Goal: Navigation & Orientation: Find specific page/section

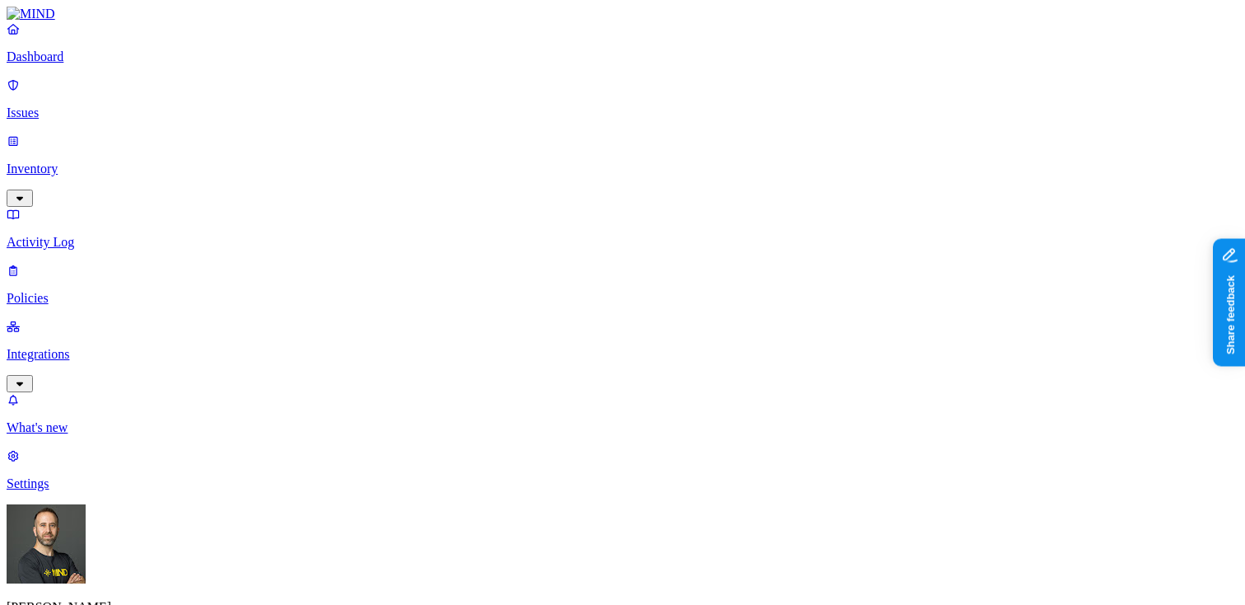
click at [41, 347] on p "Integrations" at bounding box center [623, 354] width 1232 height 15
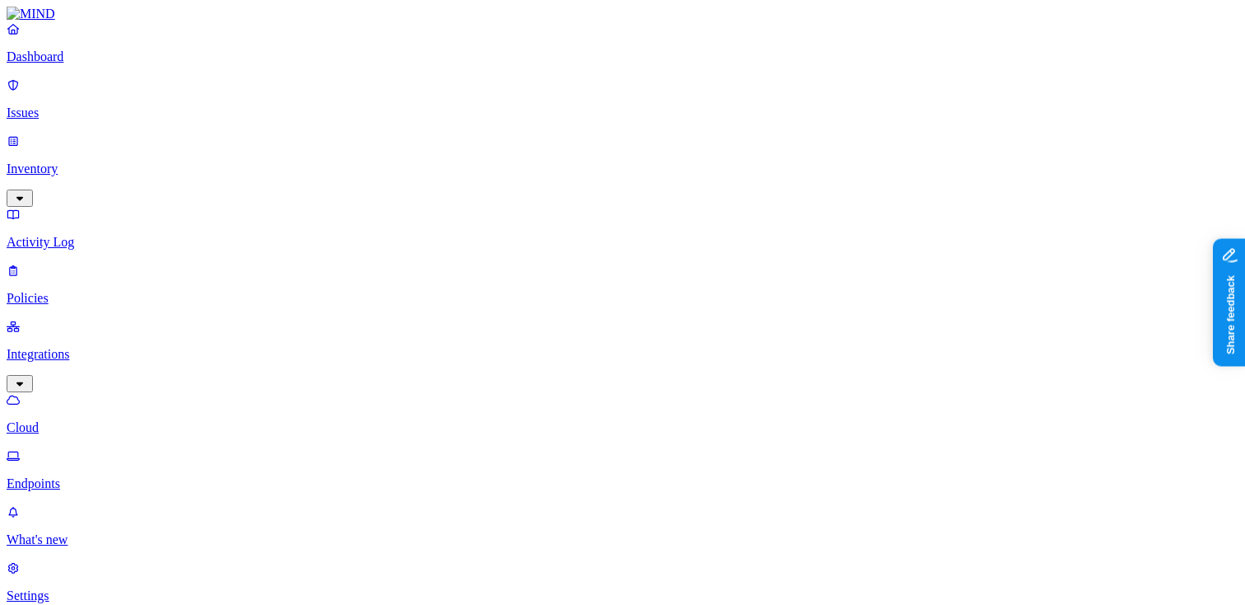
click at [68, 476] on p "Endpoints" at bounding box center [623, 483] width 1232 height 15
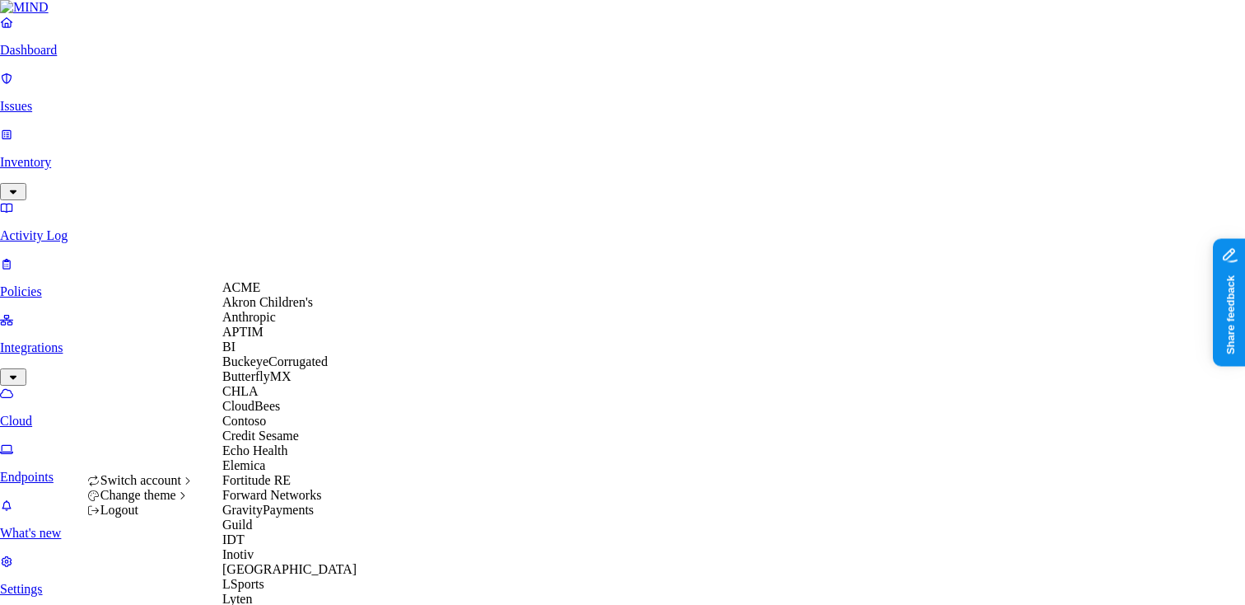
scroll to position [46, 0]
click at [263, 413] on span "CloudBees" at bounding box center [251, 406] width 58 height 14
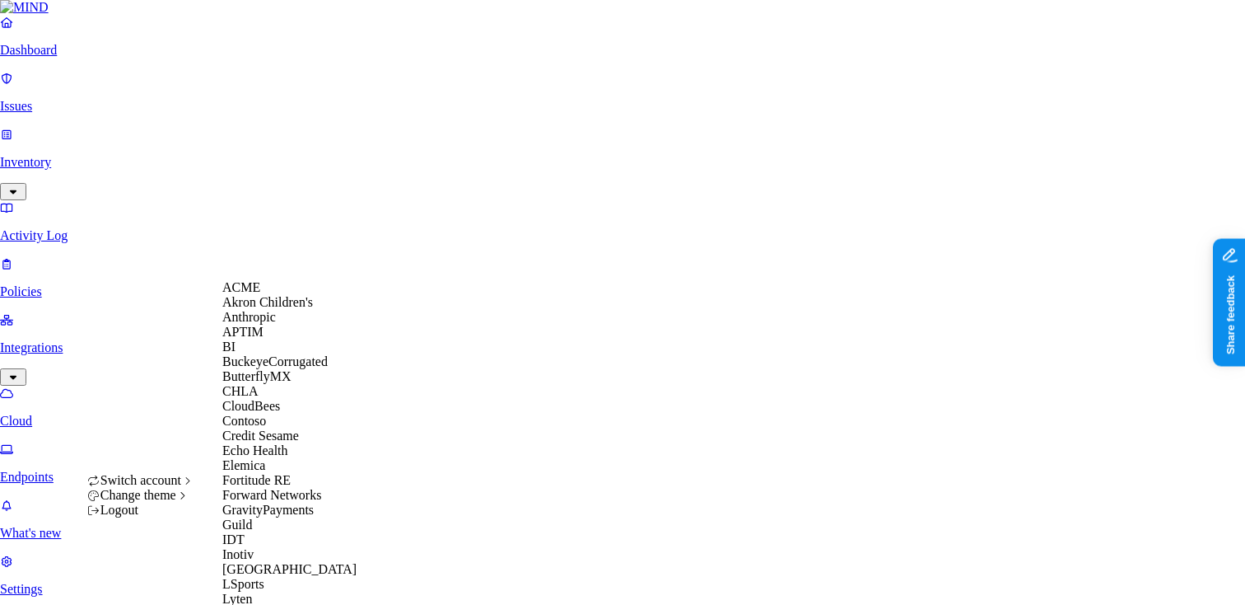
scroll to position [717, 0]
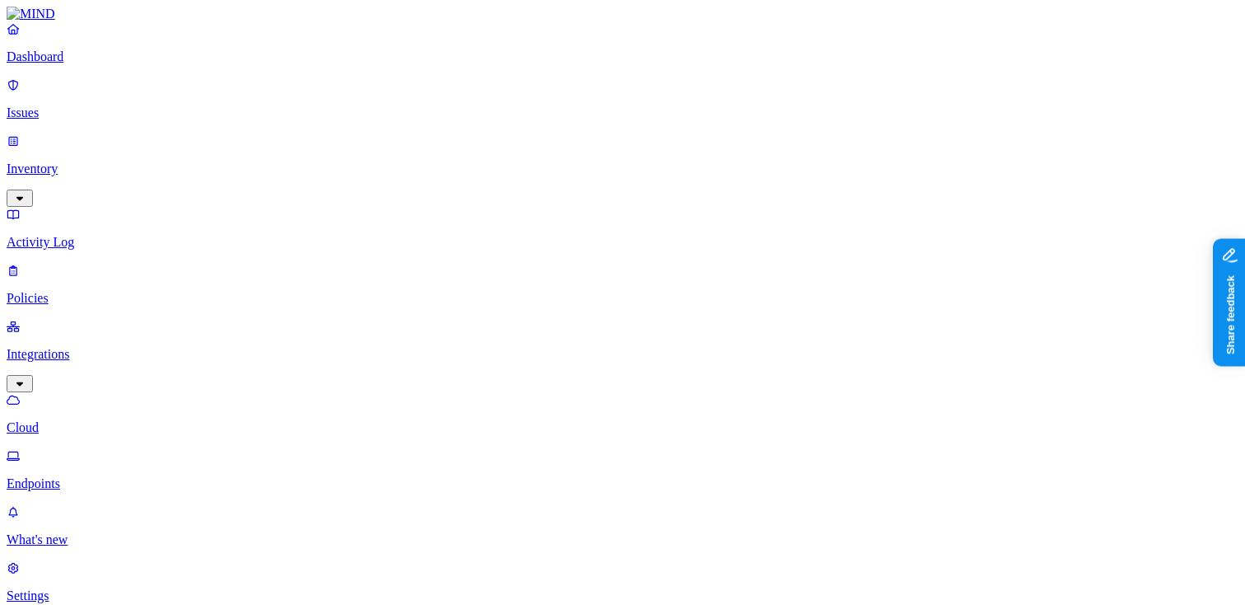
click at [61, 64] on p "Dashboard" at bounding box center [623, 56] width 1232 height 15
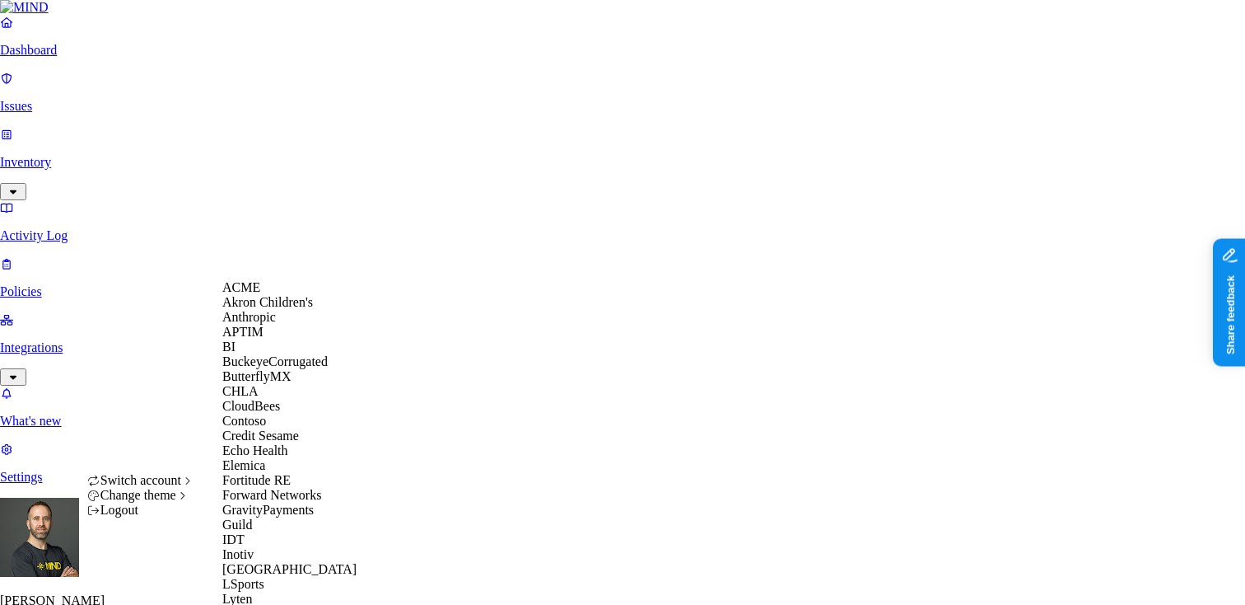
scroll to position [117, 0]
click at [296, 442] on span "Credit Sesame" at bounding box center [260, 435] width 77 height 14
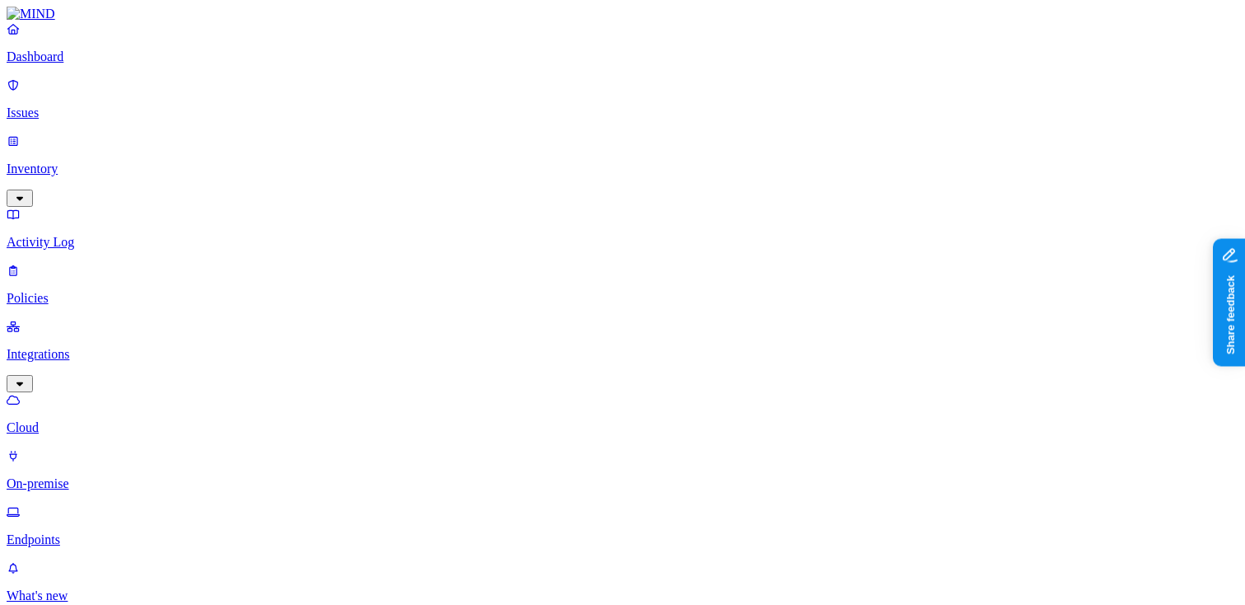
click at [64, 532] on p "Endpoints" at bounding box center [623, 539] width 1232 height 15
click at [99, 64] on p "Dashboard" at bounding box center [623, 56] width 1232 height 15
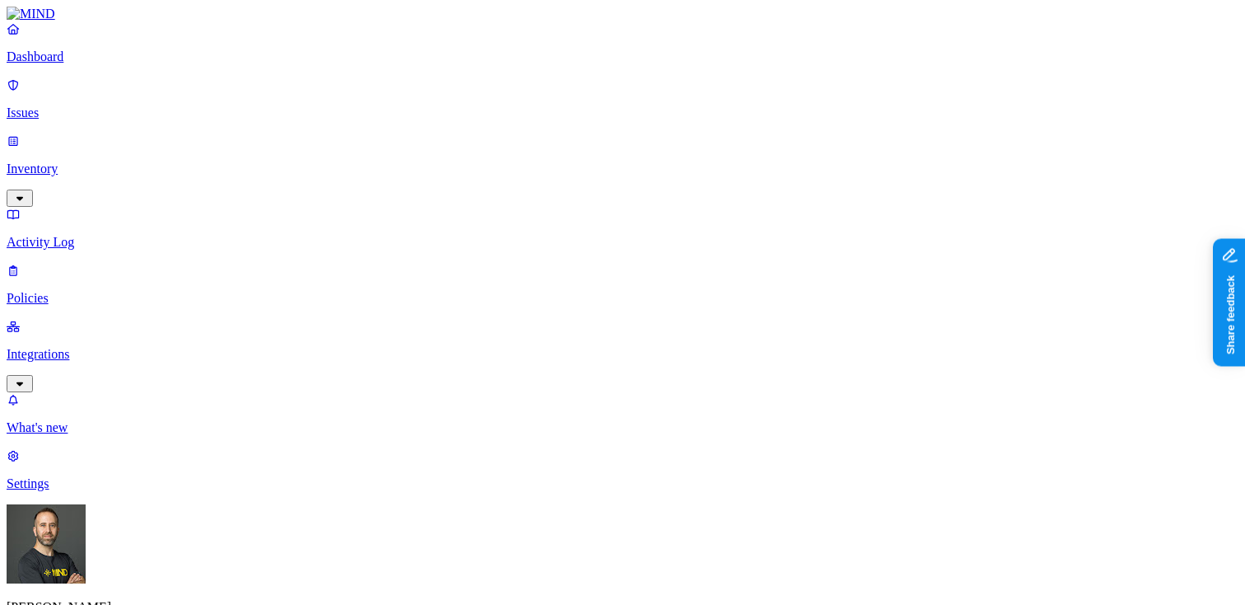
click at [128, 347] on p "Integrations" at bounding box center [623, 354] width 1232 height 15
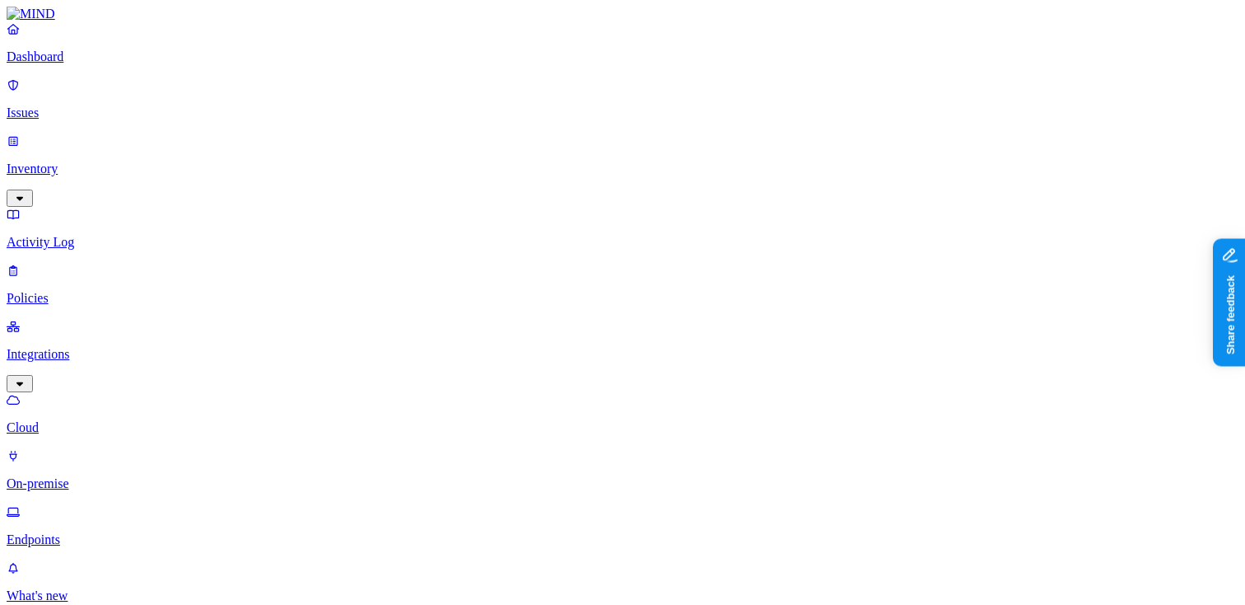
click at [101, 532] on p "Endpoints" at bounding box center [623, 539] width 1232 height 15
click at [100, 64] on link "Dashboard" at bounding box center [623, 42] width 1232 height 43
